Goal: Book appointment/travel/reservation

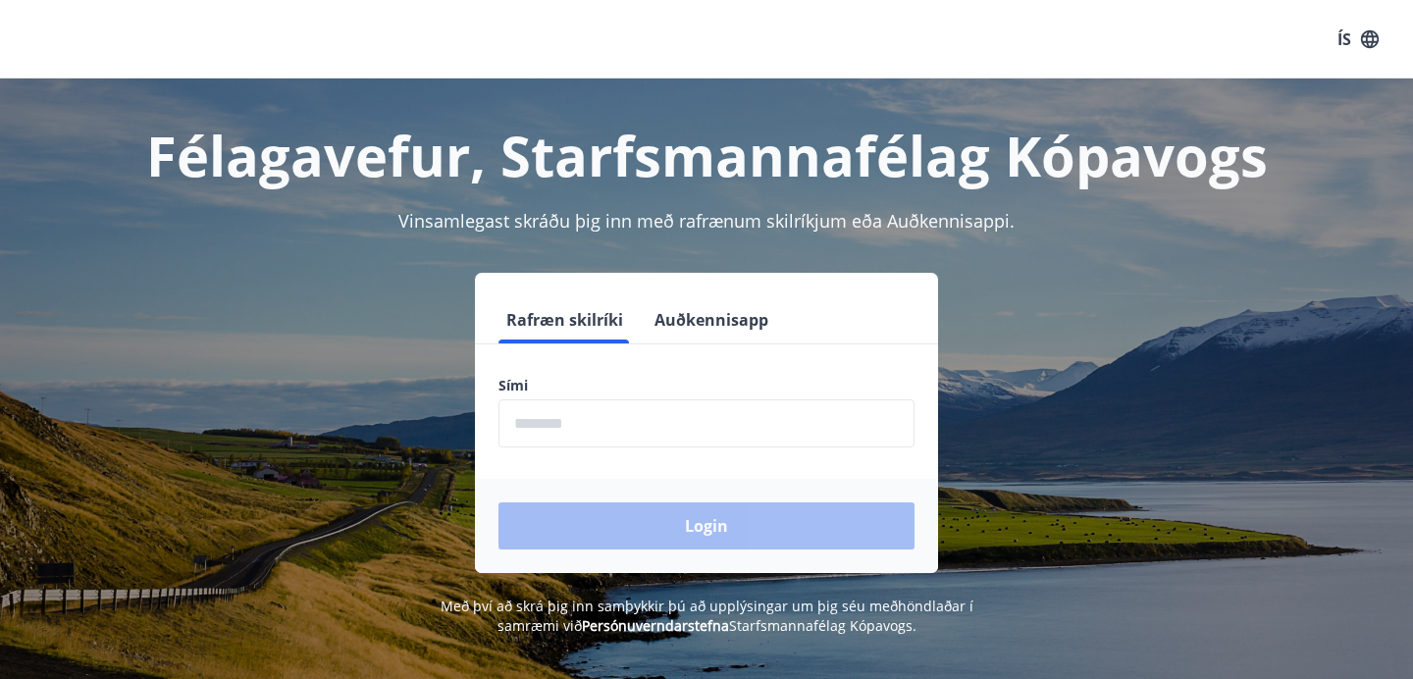
click at [725, 432] on input "phone" at bounding box center [707, 424] width 416 height 48
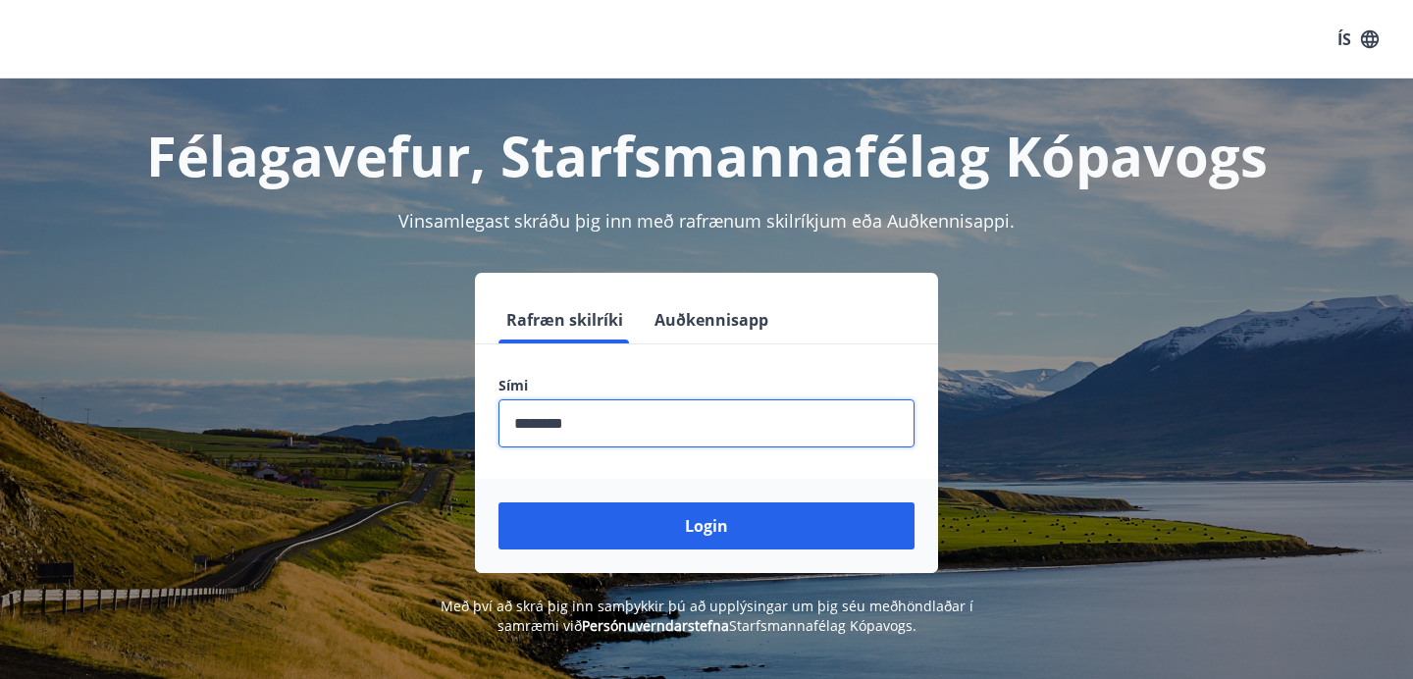
type input "********"
click at [499, 503] on button "Login" at bounding box center [707, 526] width 416 height 47
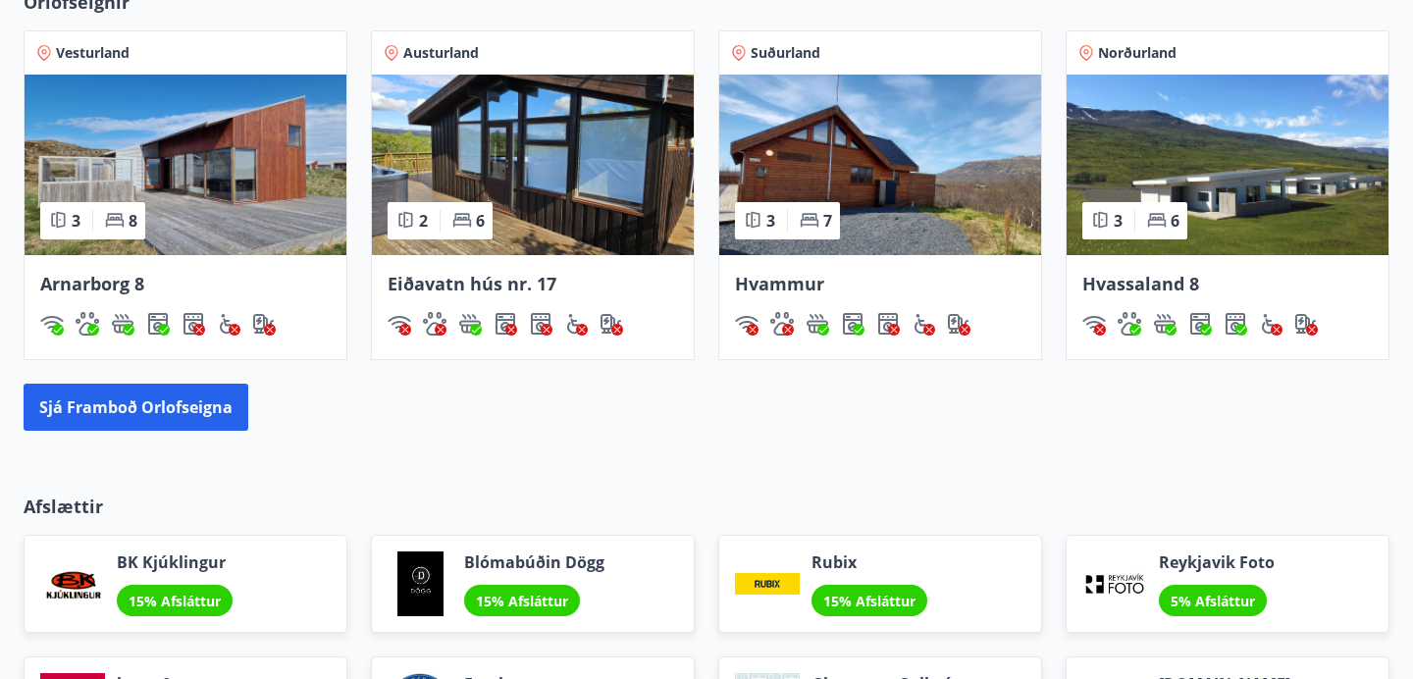
scroll to position [1467, 0]
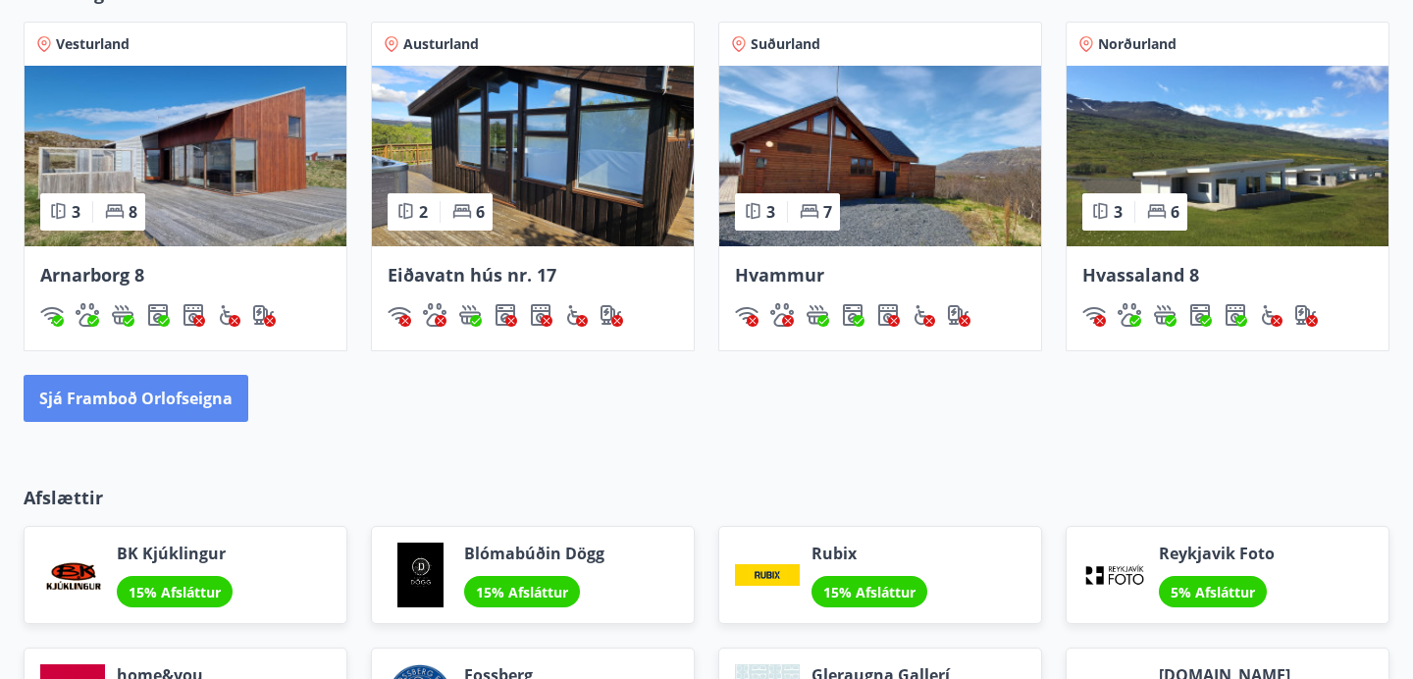
click at [111, 401] on button "Sjá framboð orlofseigna" at bounding box center [136, 398] width 225 height 47
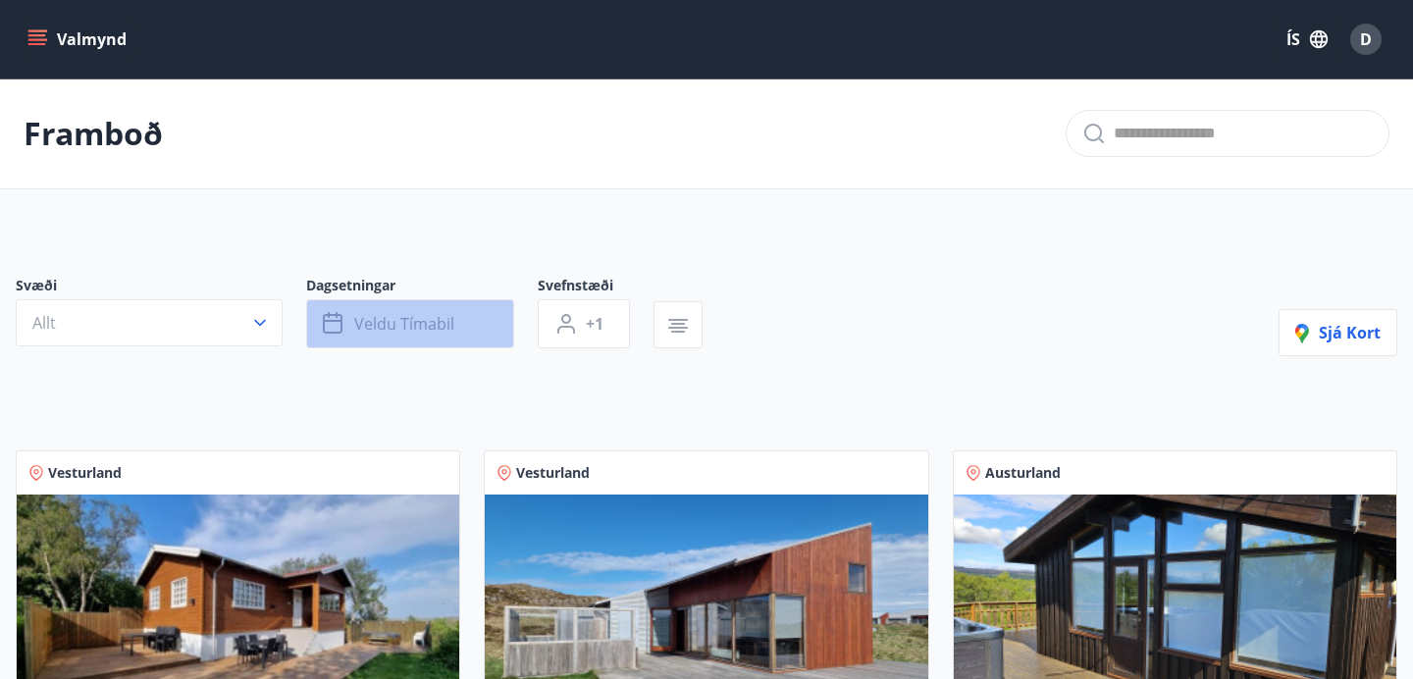
click at [366, 338] on button "Veldu tímabil" at bounding box center [410, 323] width 208 height 49
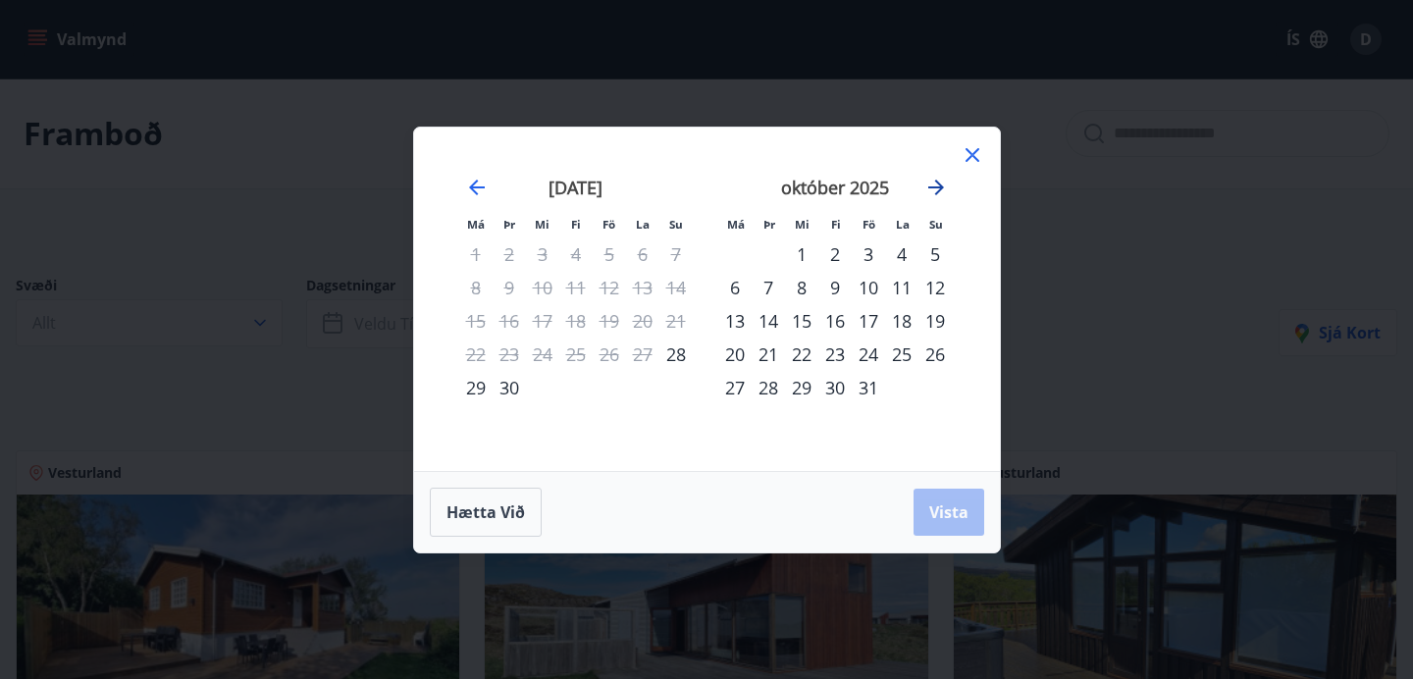
click at [935, 186] on icon "Move forward to switch to the next month." at bounding box center [937, 188] width 16 height 16
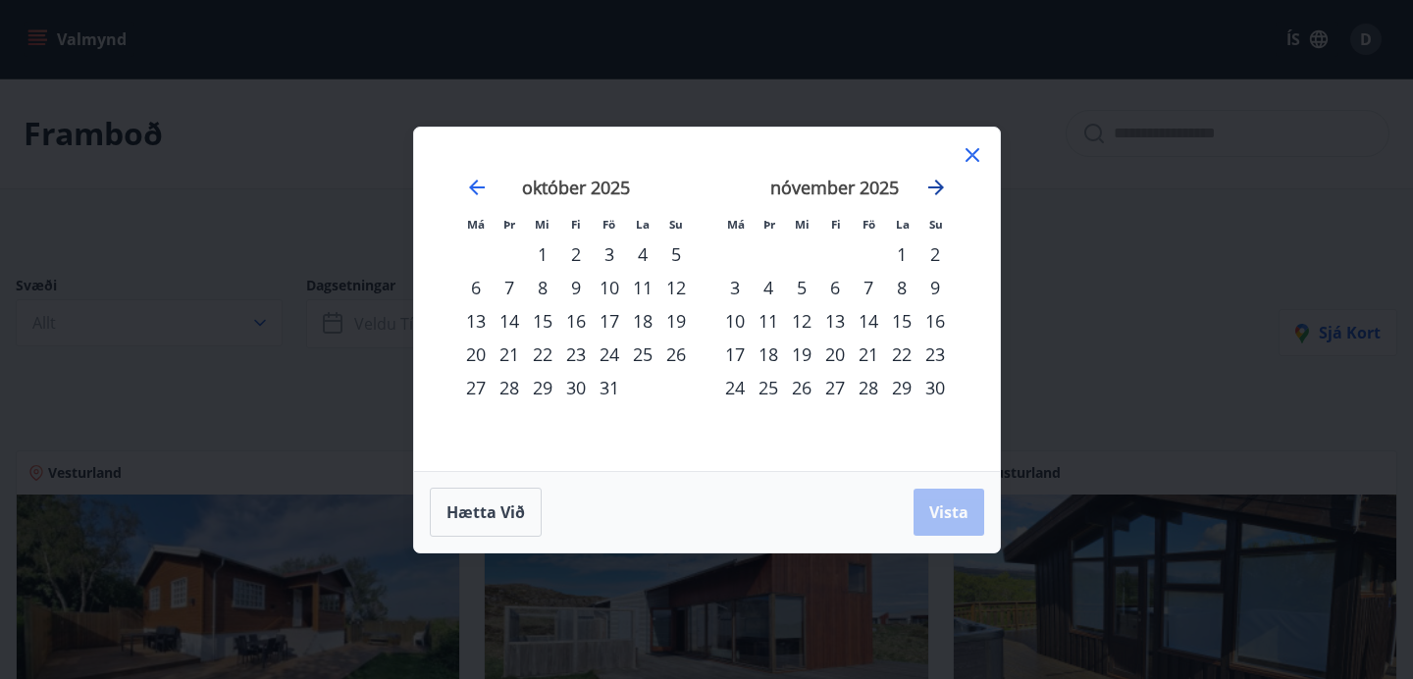
click at [935, 186] on icon "Move forward to switch to the next month." at bounding box center [937, 188] width 16 height 16
click at [491, 179] on div "janúar 2026" at bounding box center [576, 194] width 234 height 86
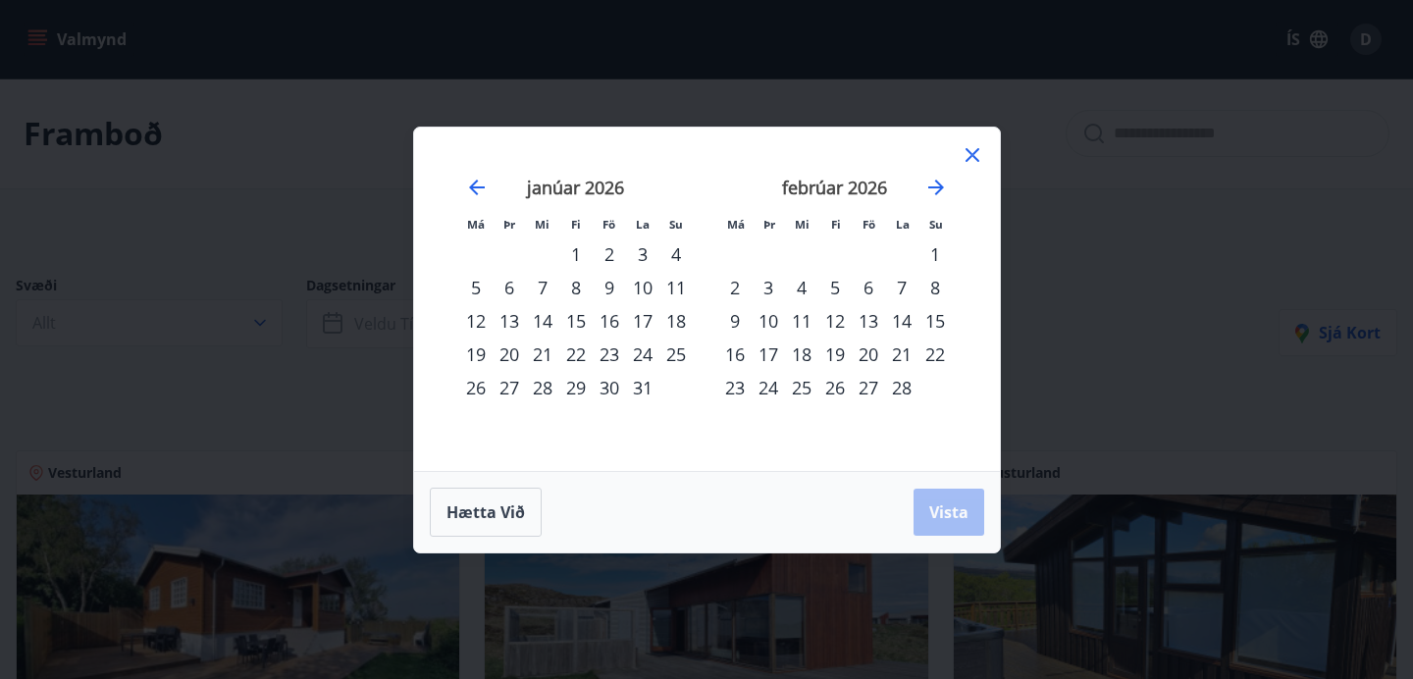
click at [491, 179] on div "janúar 2026" at bounding box center [576, 194] width 234 height 86
click at [483, 185] on icon "Move backward to switch to the previous month." at bounding box center [477, 188] width 24 height 24
click at [739, 259] on div "1" at bounding box center [735, 254] width 33 height 33
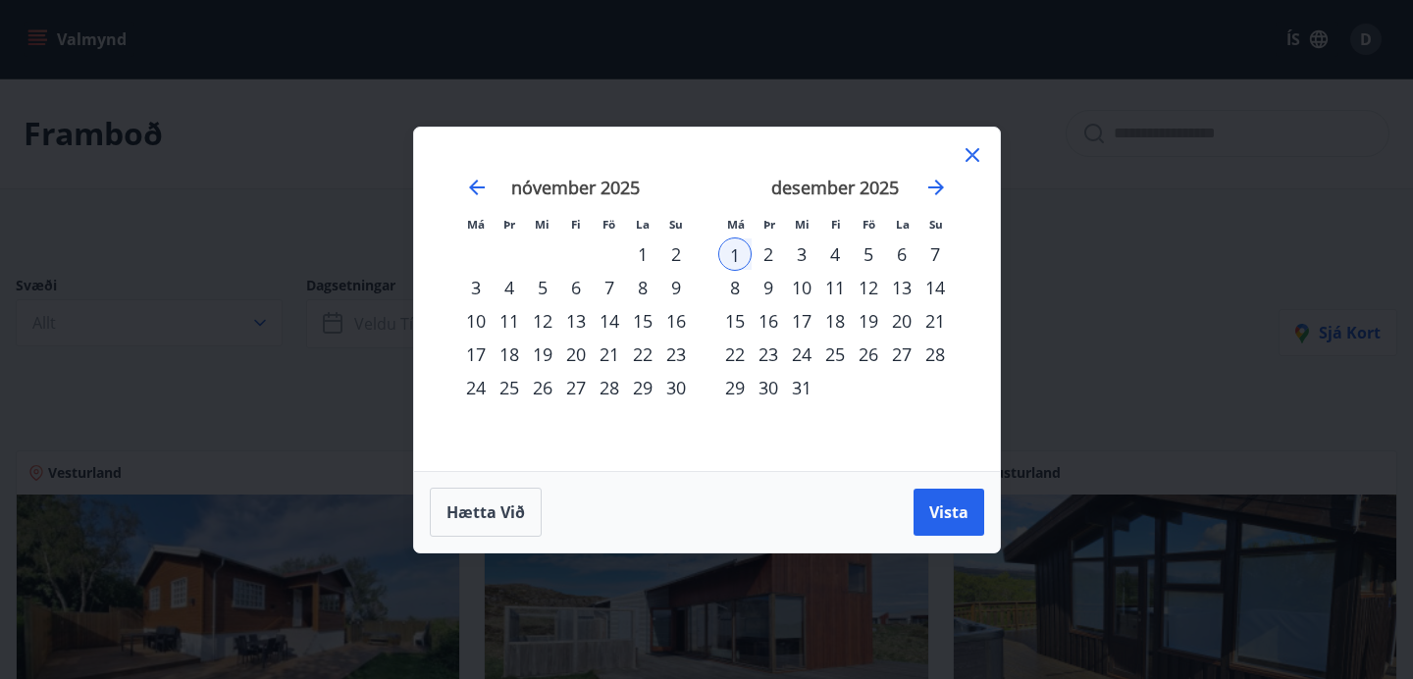
click at [802, 378] on div "31" at bounding box center [801, 387] width 33 height 33
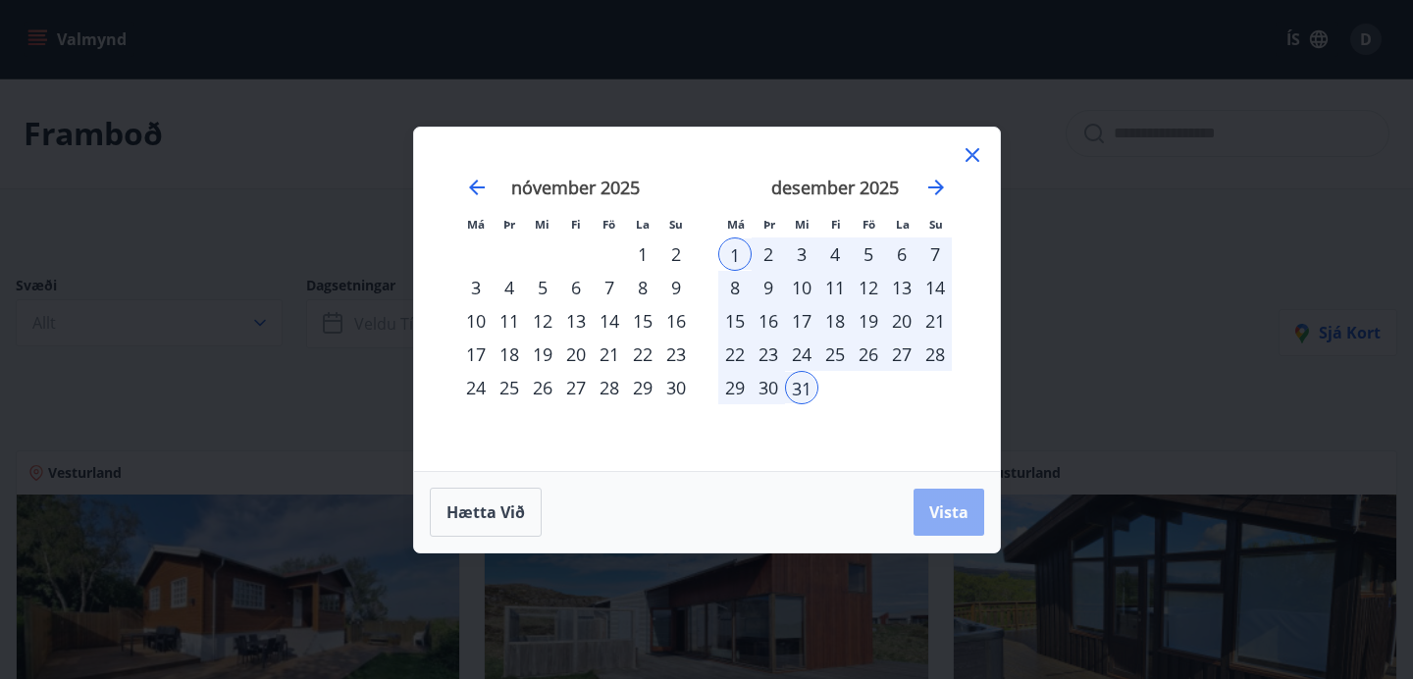
click at [923, 504] on button "Vista" at bounding box center [949, 512] width 71 height 47
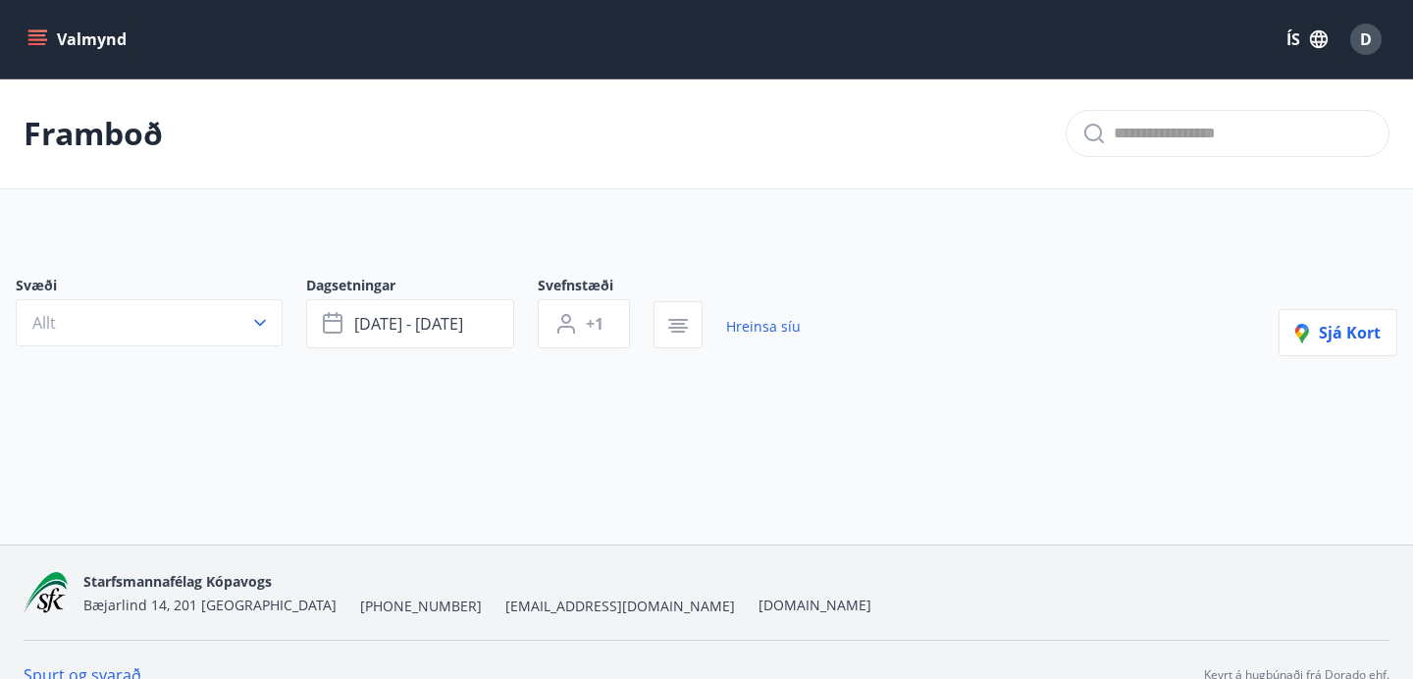
scroll to position [30, 0]
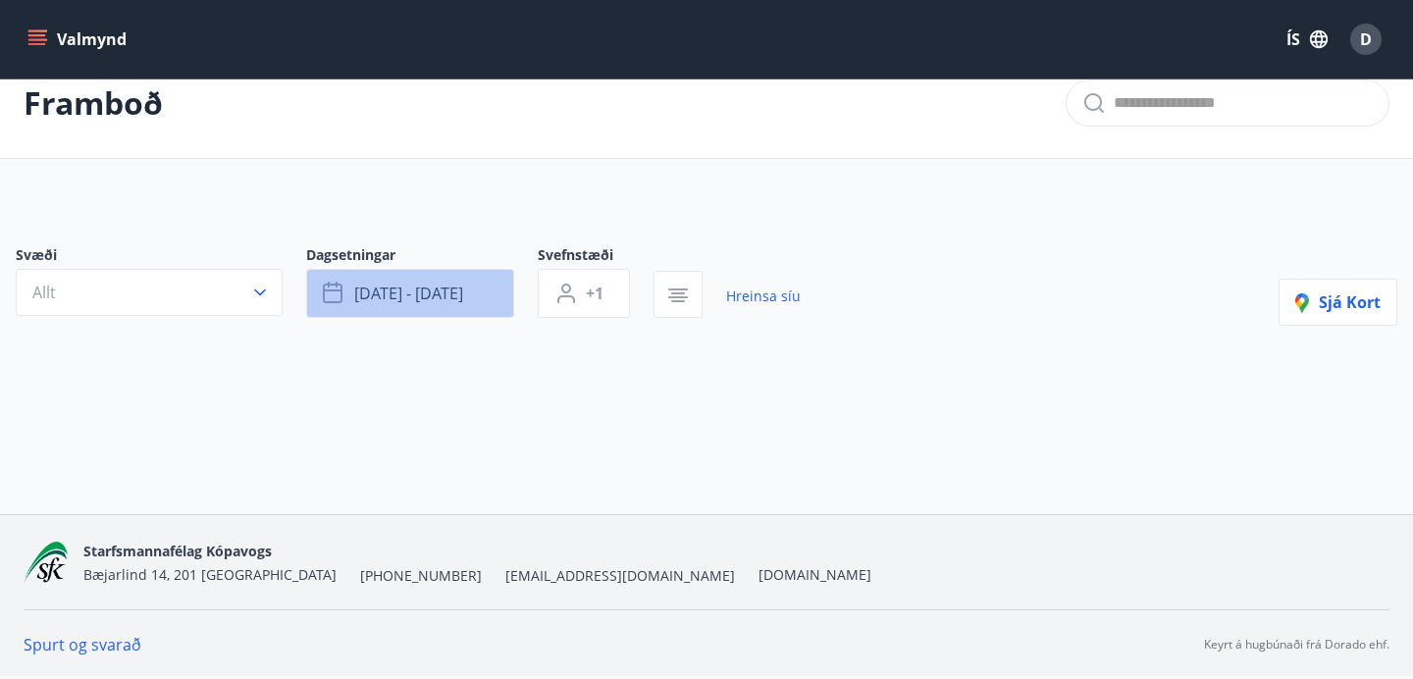
click at [454, 279] on button "[DATE] - [DATE]" at bounding box center [410, 293] width 208 height 49
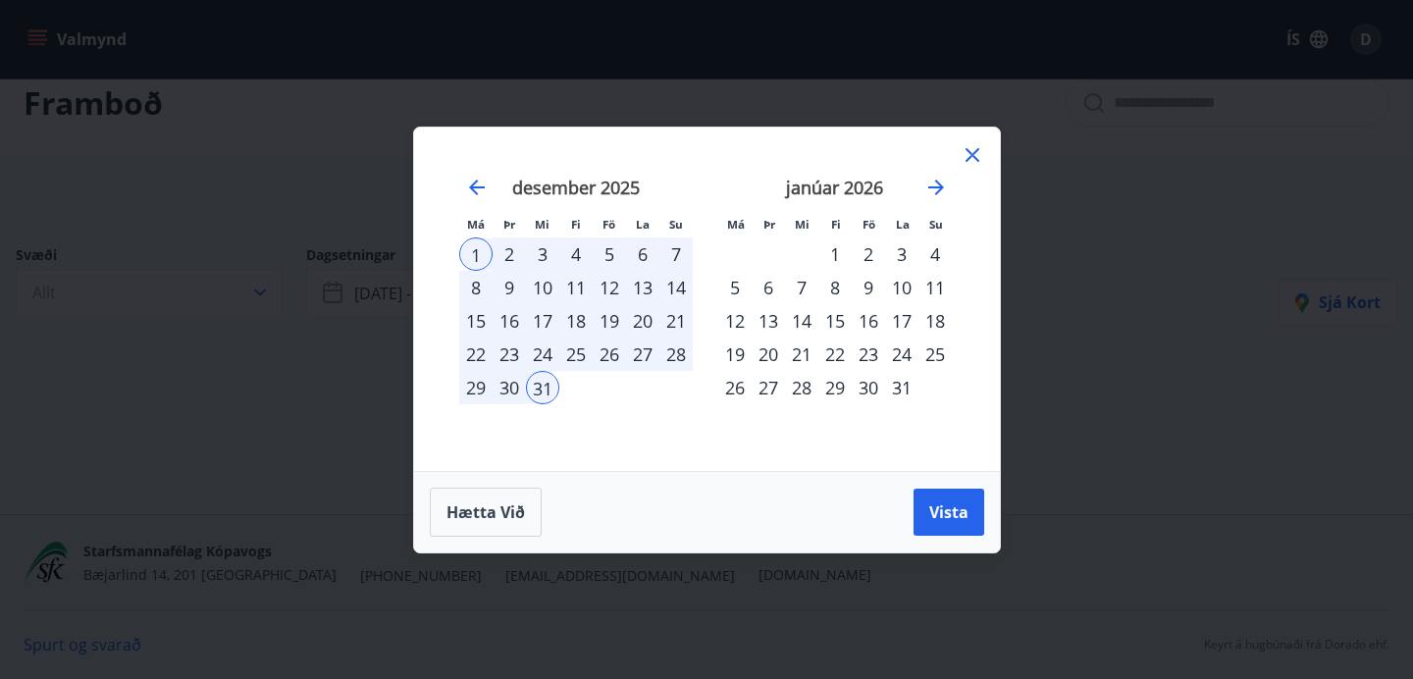
click at [483, 251] on div "1" at bounding box center [475, 254] width 33 height 33
click at [531, 385] on div "31" at bounding box center [542, 387] width 33 height 33
click at [502, 523] on button "Hætta við" at bounding box center [486, 512] width 112 height 49
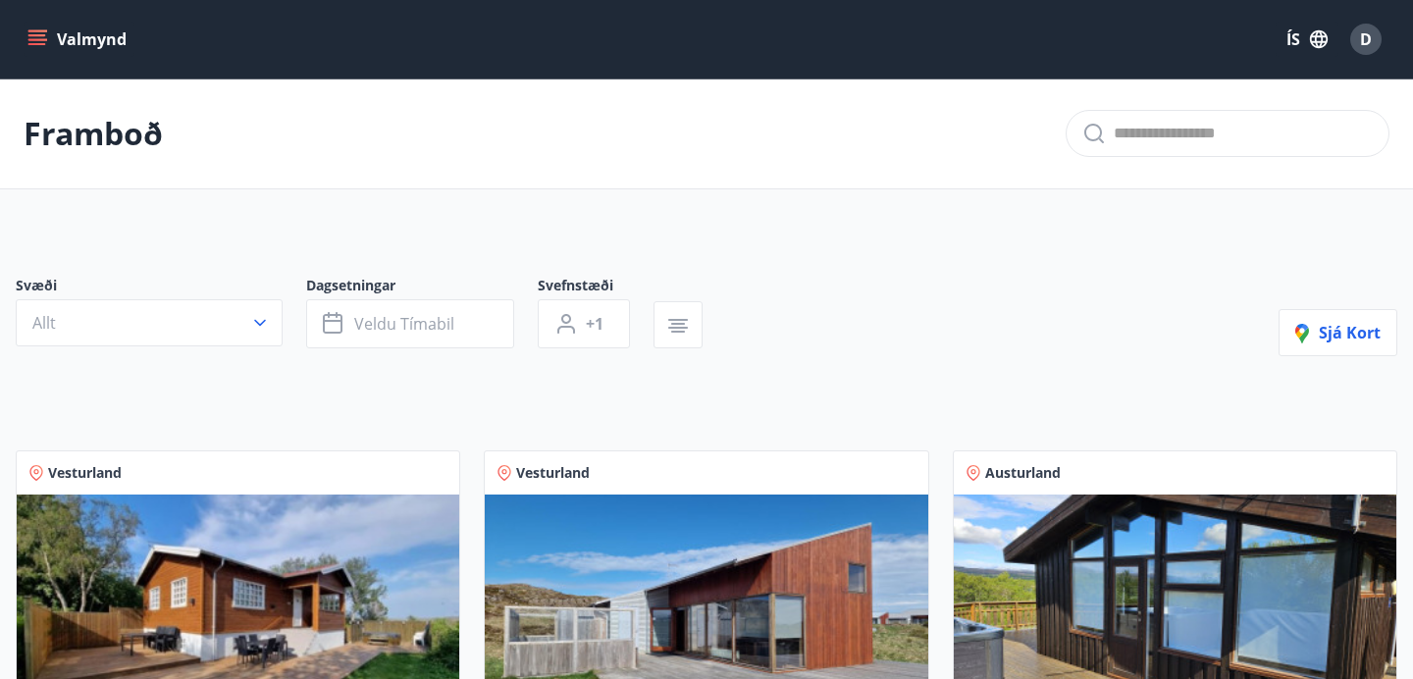
click at [649, 323] on div "Svefnstæði +1" at bounding box center [596, 312] width 116 height 73
click at [684, 310] on button "button" at bounding box center [678, 324] width 49 height 47
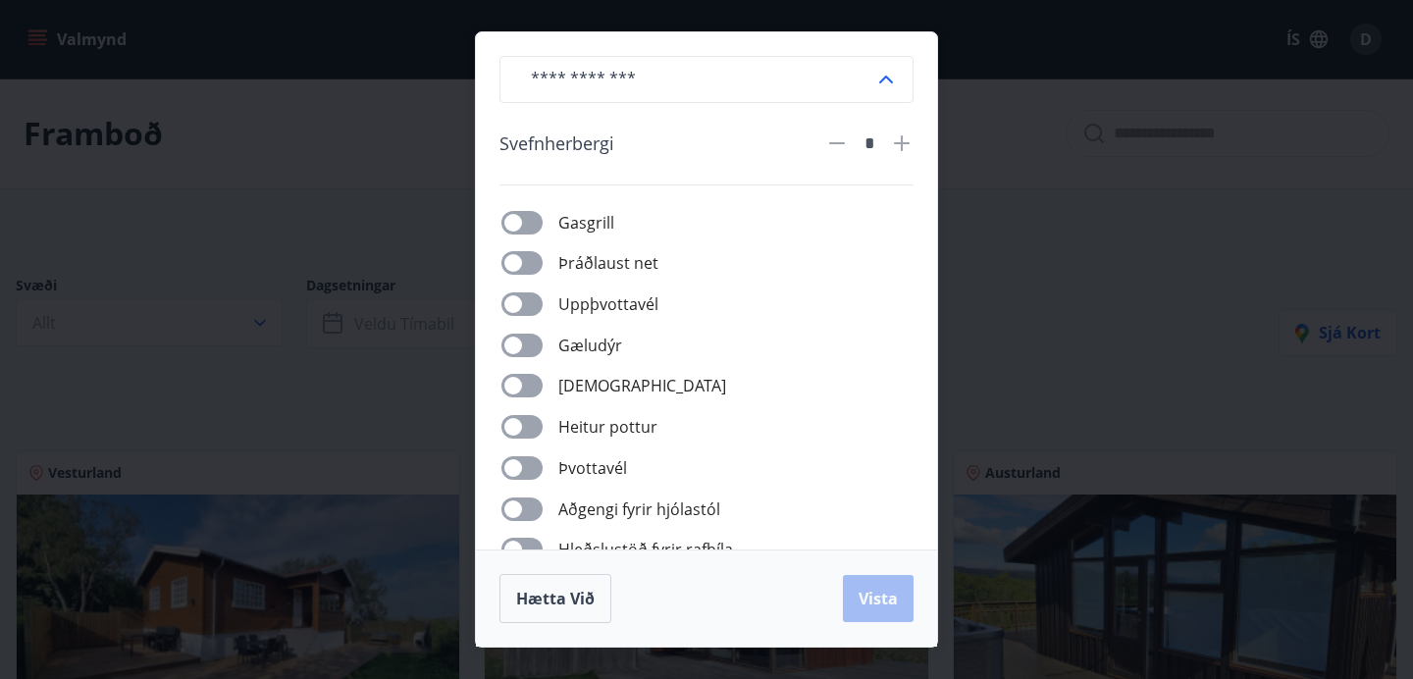
click at [1038, 269] on div "​ [PERSON_NAME] * [PERSON_NAME] net Uppþvottavél Gæludýr Þurrkari Heitur pottur…" at bounding box center [706, 339] width 1413 height 679
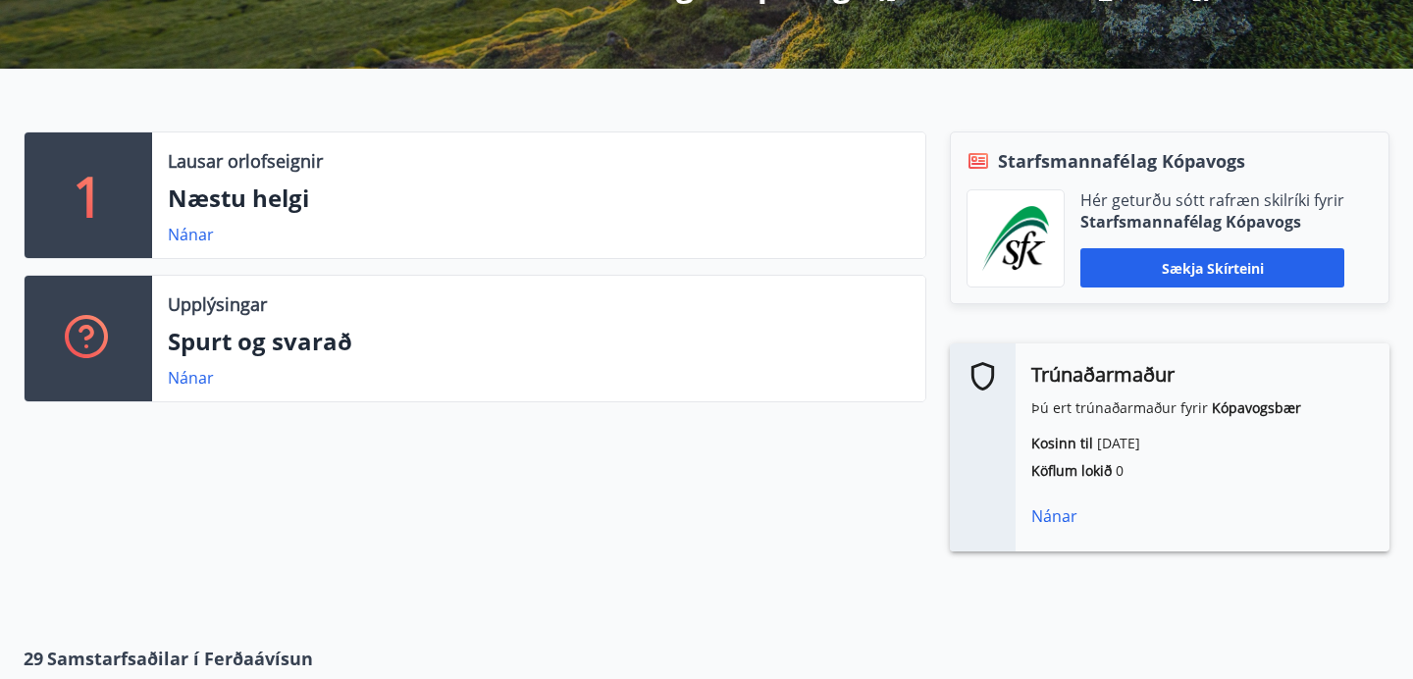
scroll to position [423, 0]
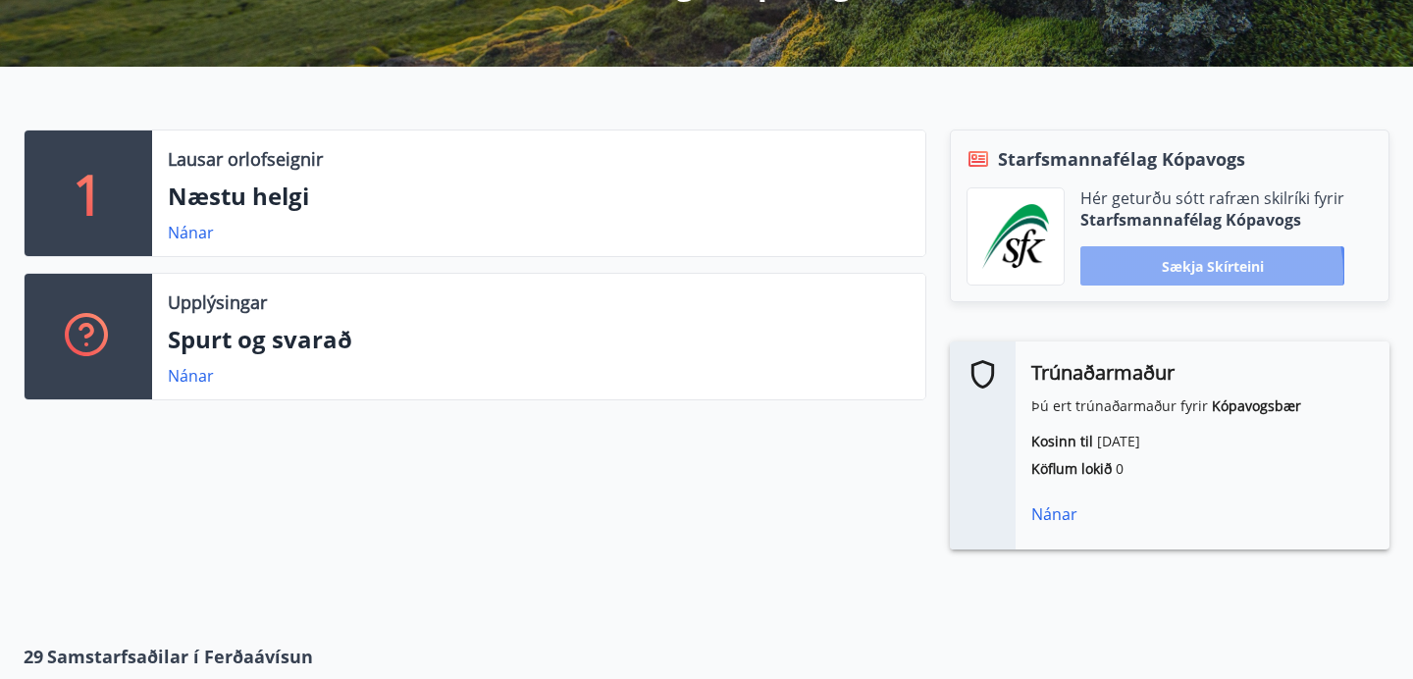
click at [1197, 274] on button "Sækja skírteini" at bounding box center [1213, 265] width 264 height 39
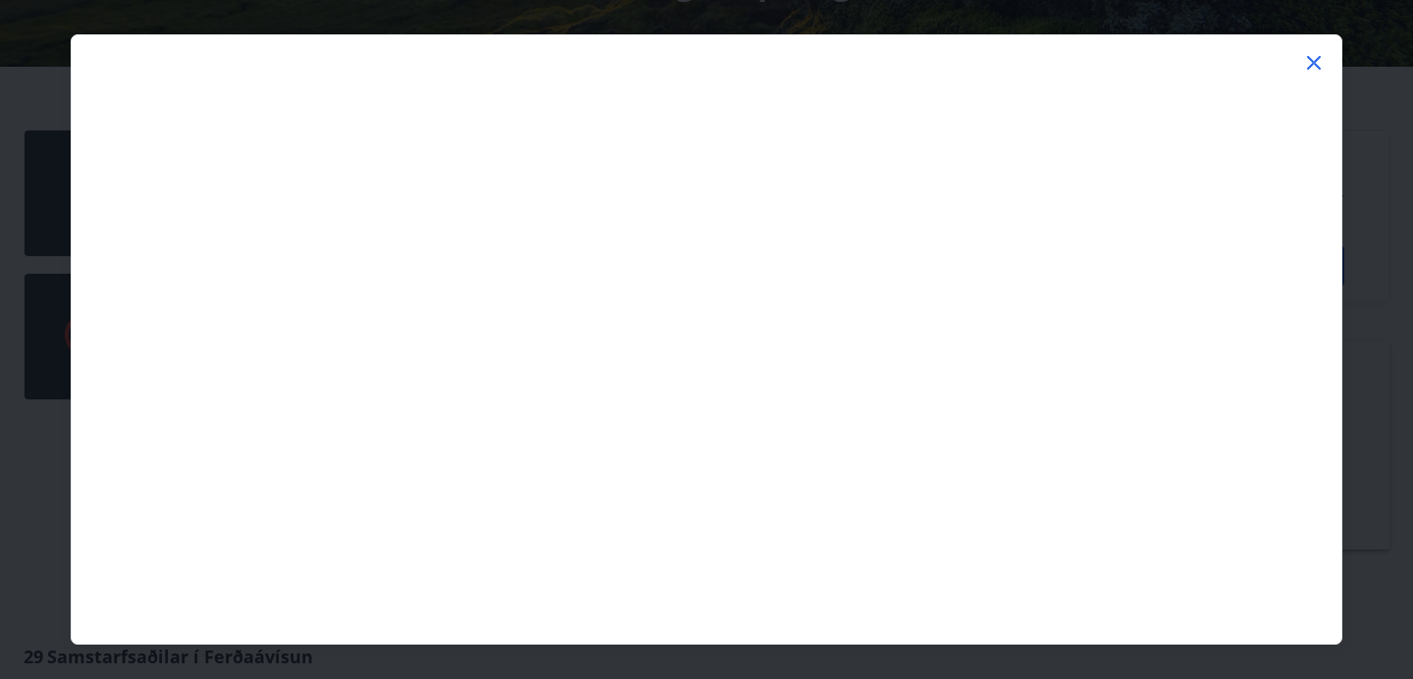
click at [1321, 68] on icon at bounding box center [1315, 63] width 24 height 24
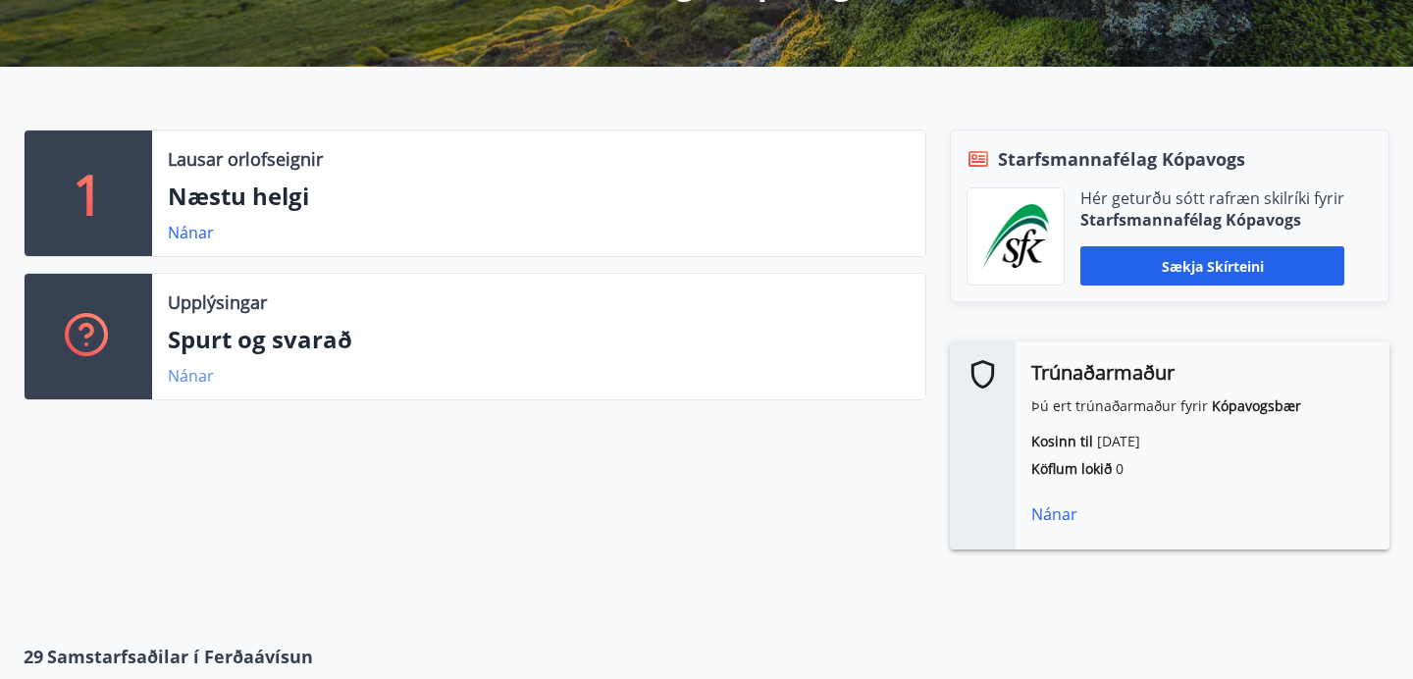
click at [212, 373] on div "Nánar" at bounding box center [199, 376] width 62 height 24
click at [189, 380] on link "Nánar" at bounding box center [191, 376] width 46 height 22
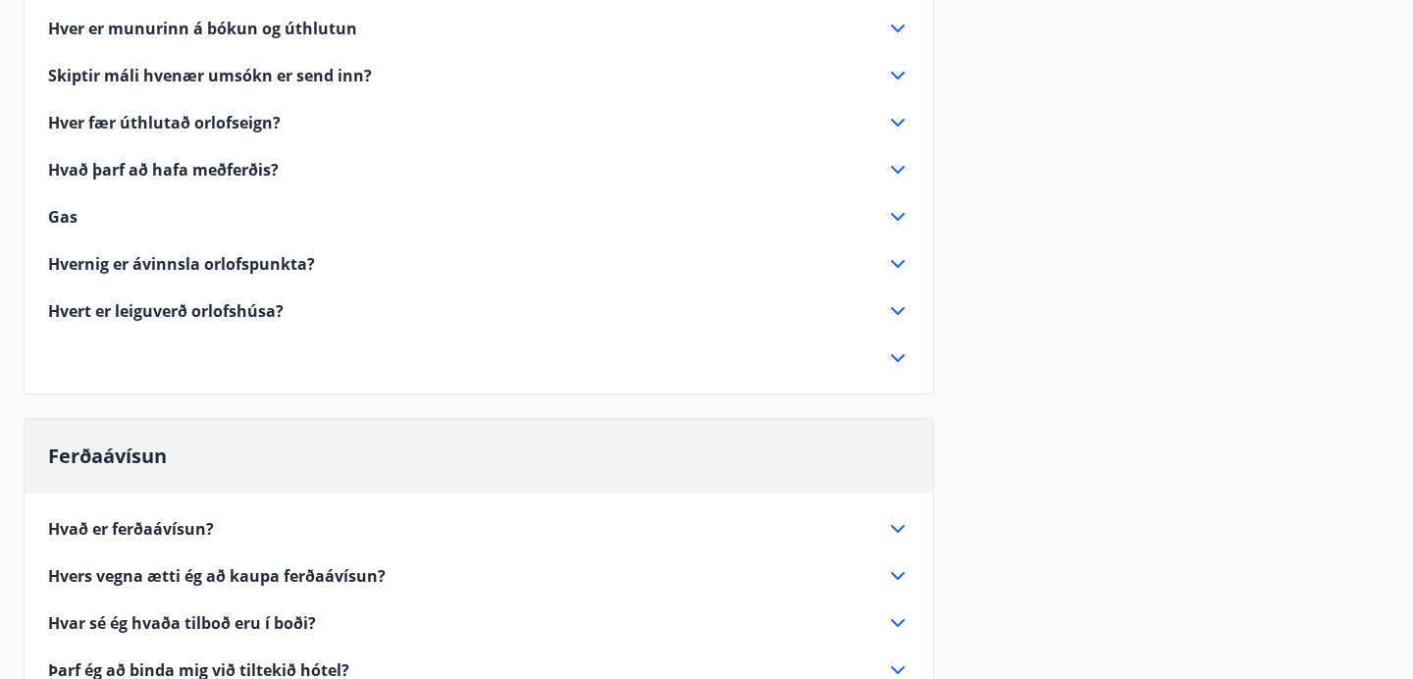
scroll to position [1603, 0]
click at [905, 121] on icon at bounding box center [898, 124] width 24 height 24
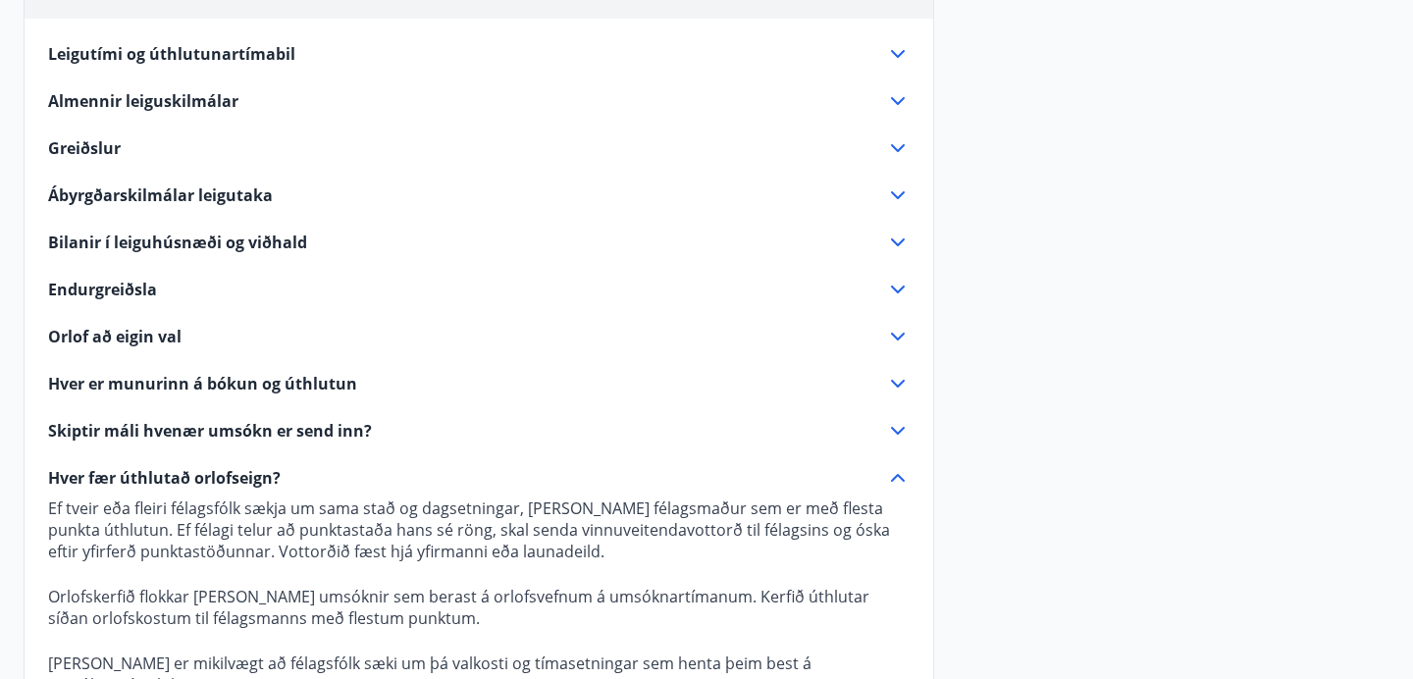
scroll to position [1241, 0]
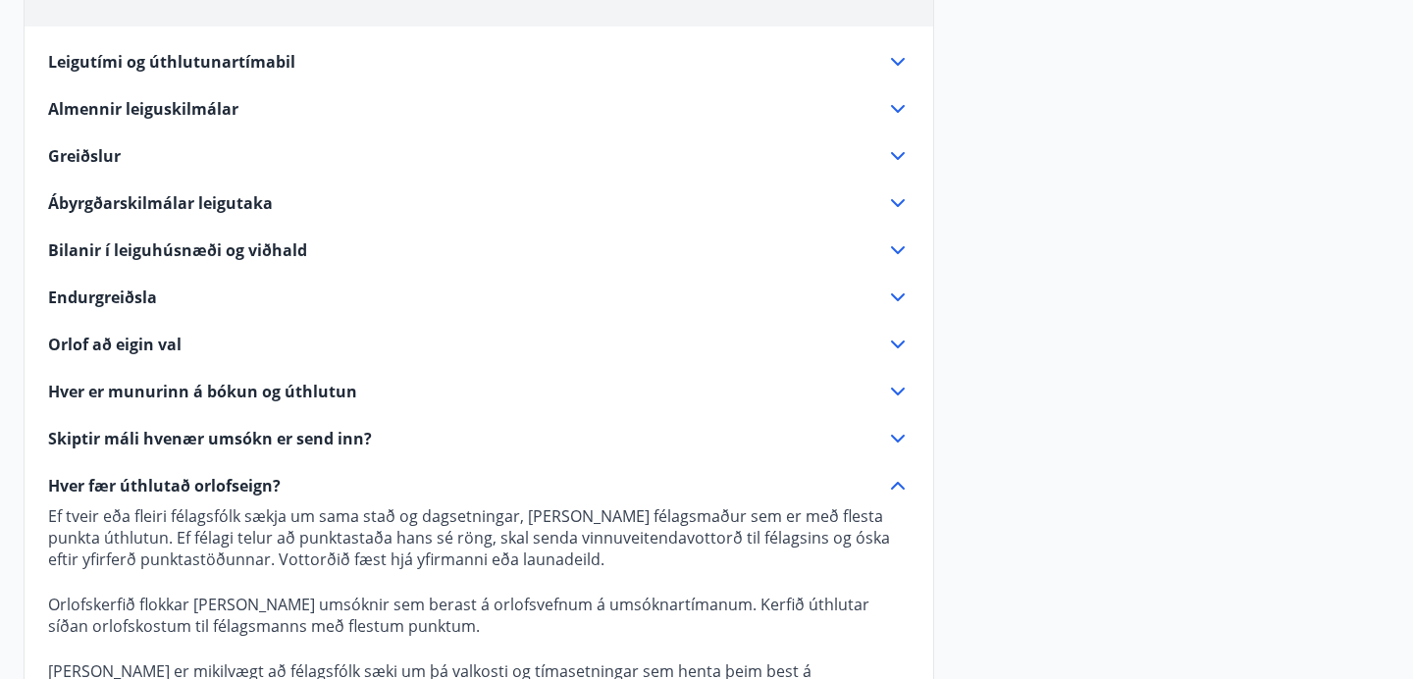
click at [901, 59] on icon at bounding box center [898, 62] width 24 height 24
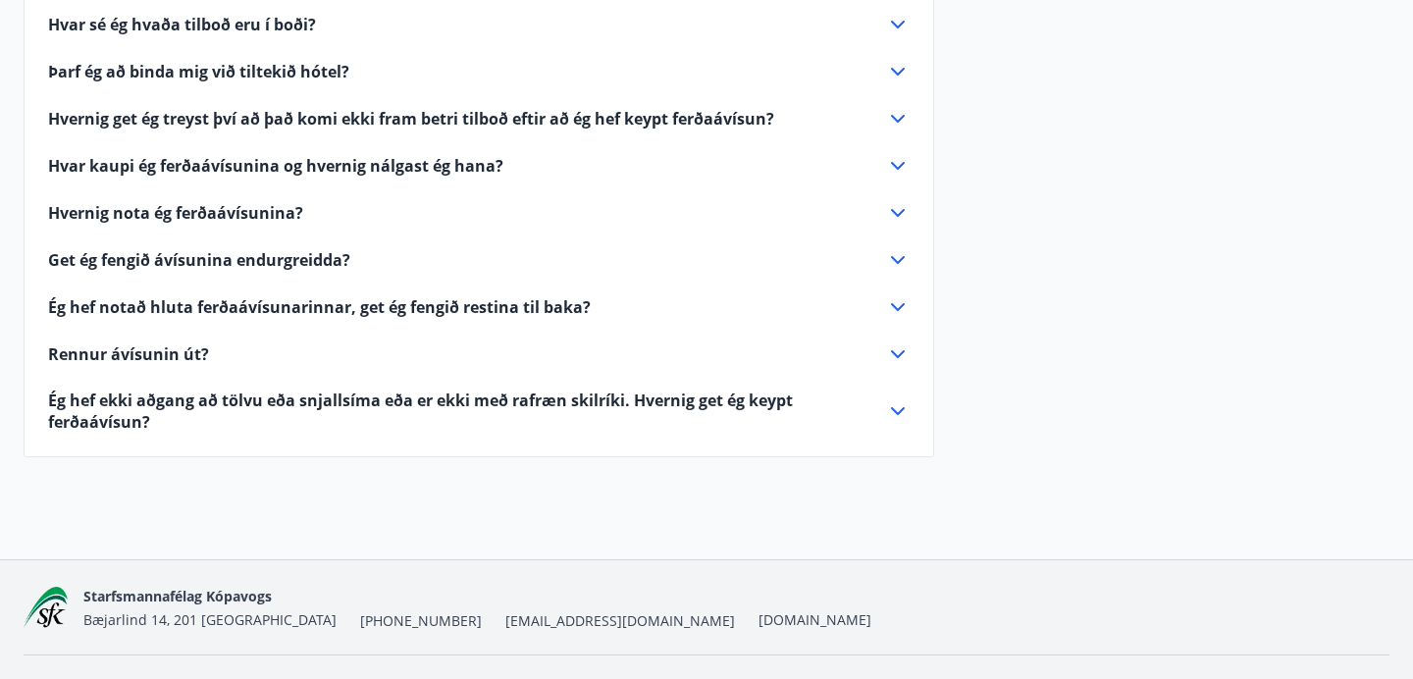
scroll to position [2299, 0]
